Goal: Information Seeking & Learning: Learn about a topic

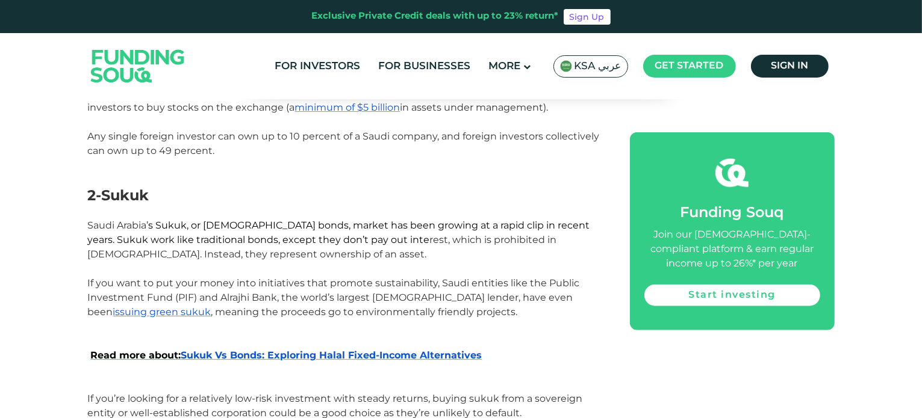
scroll to position [997, 0]
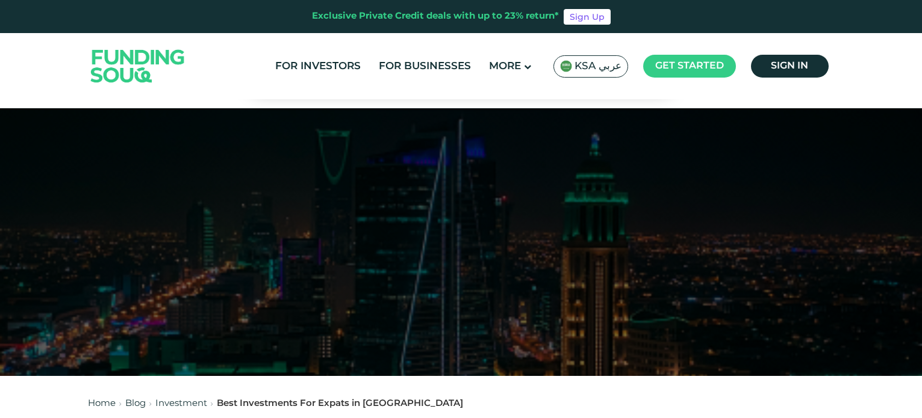
scroll to position [997, 0]
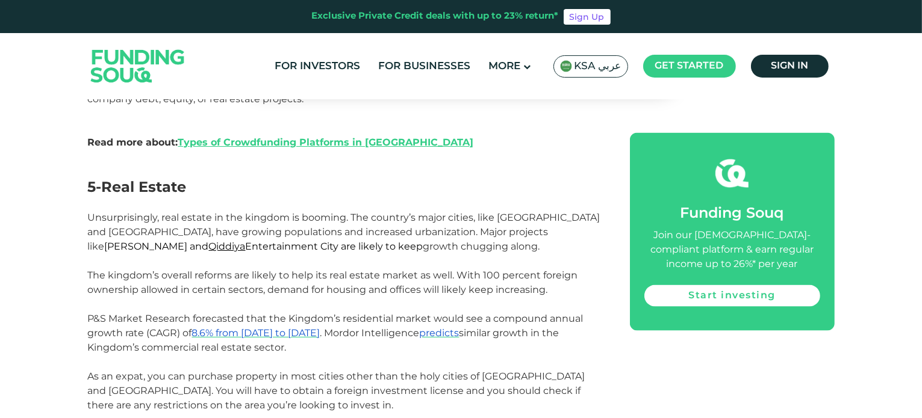
scroll to position [1667, 0]
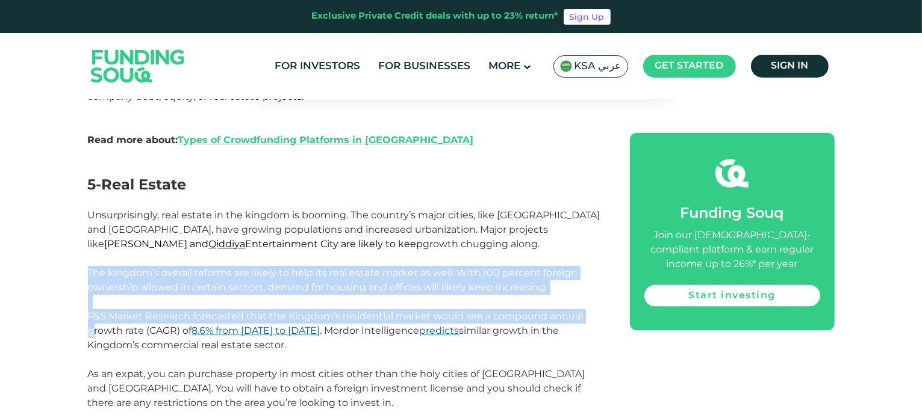
drag, startPoint x: 67, startPoint y: 213, endPoint x: 32, endPoint y: 259, distance: 57.9
click at [32, 259] on div "Home Blog Investment 1 Stocks" at bounding box center [461, 48] width 922 height 3212
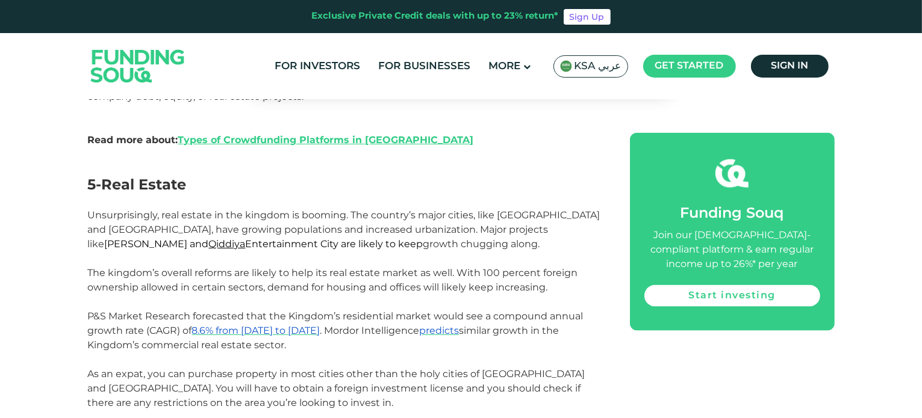
click at [32, 259] on div "Home Blog Investment 1 Stocks" at bounding box center [461, 48] width 922 height 3212
click at [629, 288] on div "[GEOGRAPHIC_DATA] is one of the most exciting economies in the world. Its ambit…" at bounding box center [461, 5] width 747 height 2058
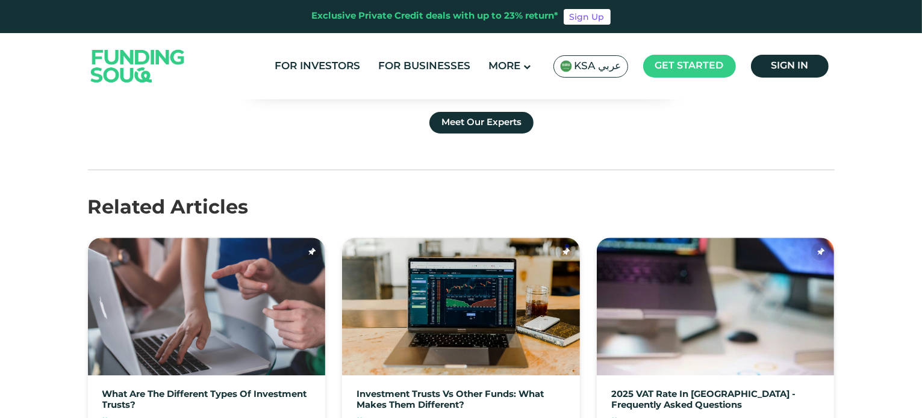
scroll to position [1706, 0]
